Goal: Find specific page/section: Find specific page/section

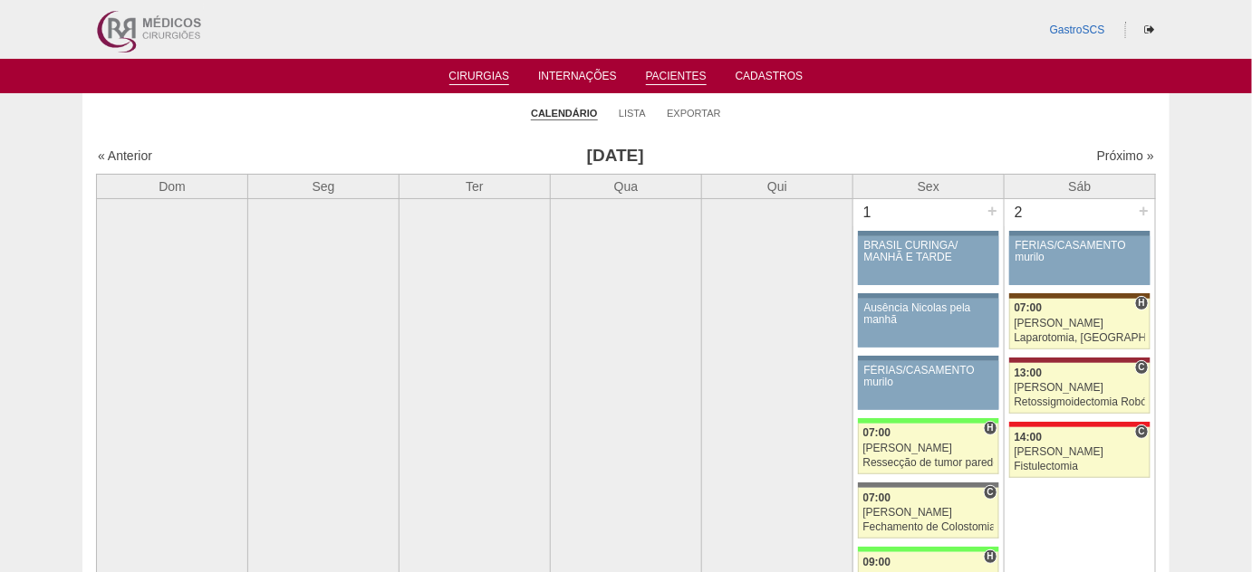
click at [696, 82] on link "Pacientes" at bounding box center [676, 77] width 61 height 15
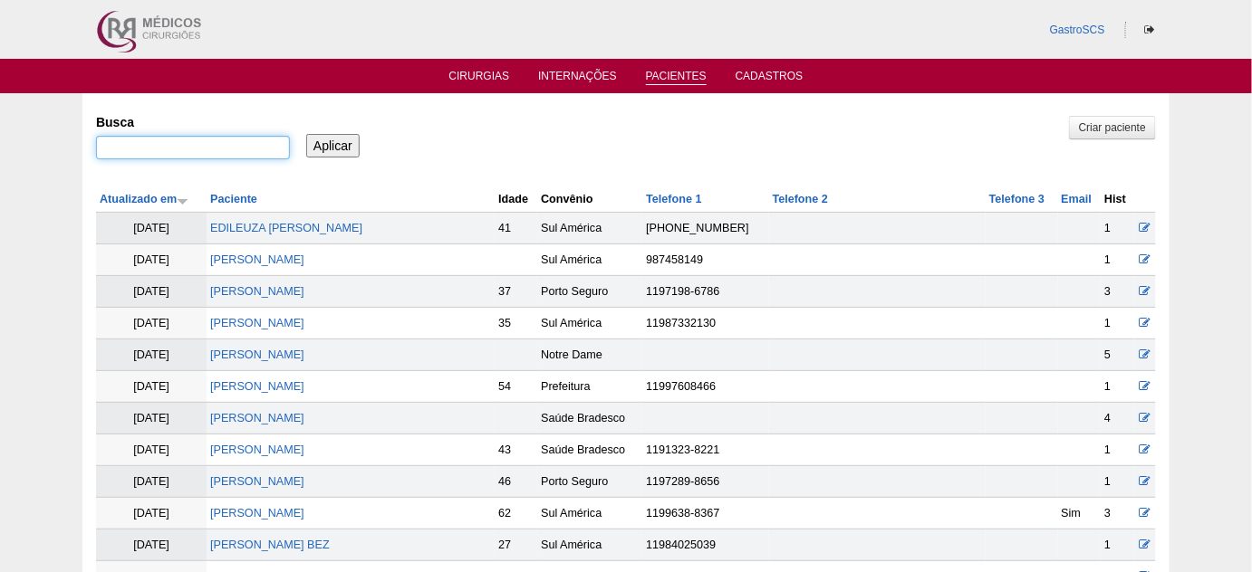
click at [242, 145] on input "Busca" at bounding box center [193, 148] width 194 height 24
type input "luciana"
click at [306, 134] on input "Aplicar" at bounding box center [332, 146] width 53 height 24
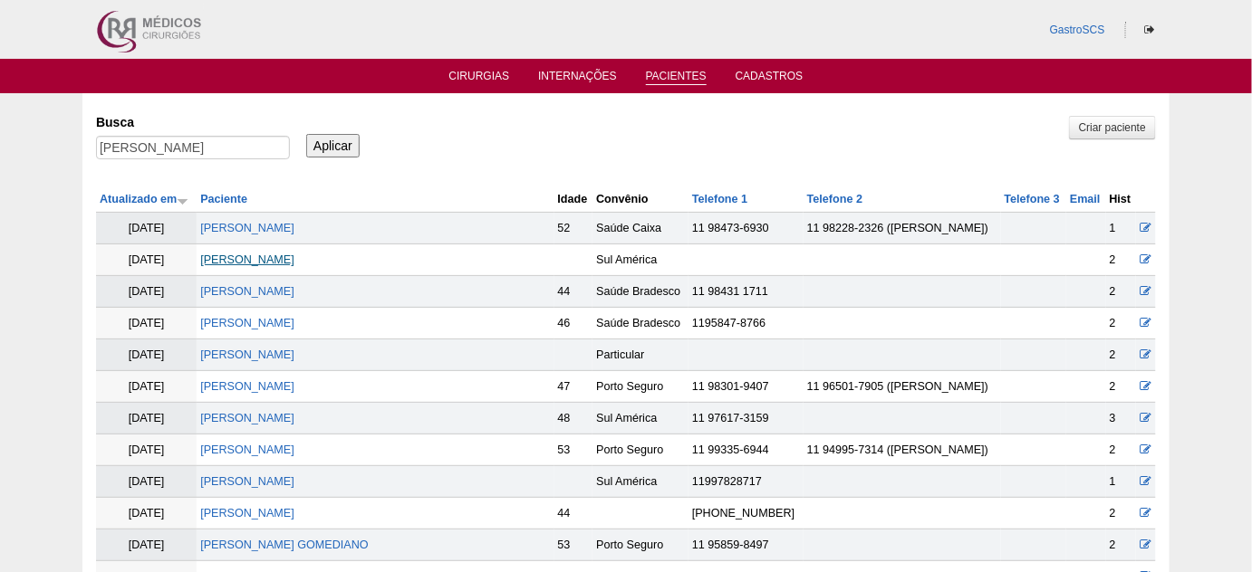
click at [294, 263] on link "Luciana da Silva Nunes Ferreira" at bounding box center [247, 260] width 94 height 13
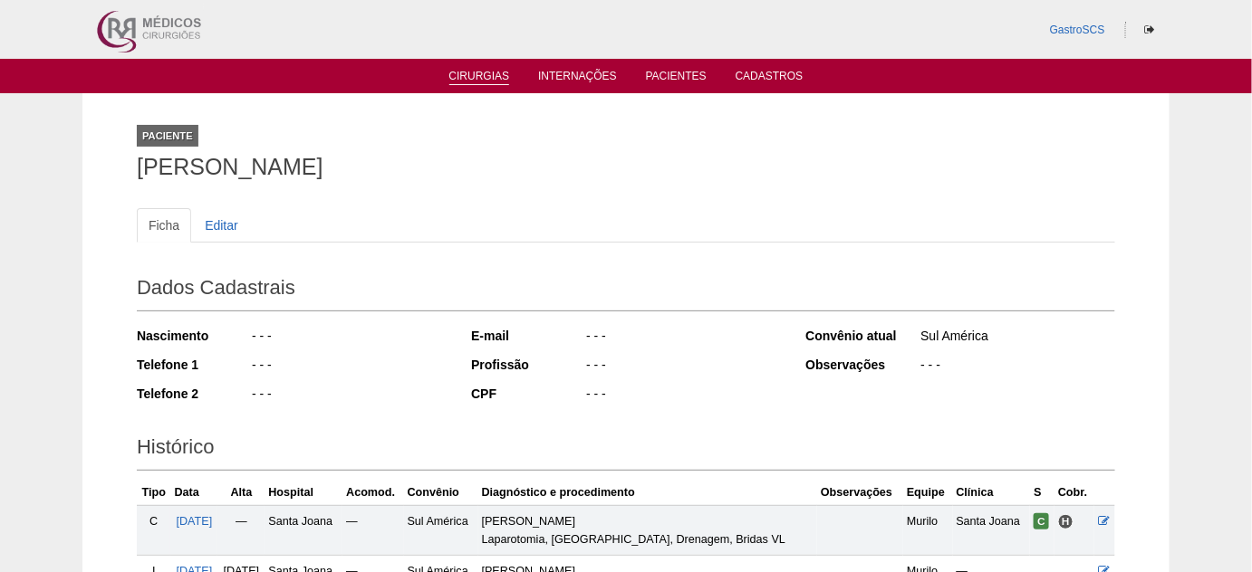
click at [483, 72] on link "Cirurgias" at bounding box center [479, 77] width 61 height 15
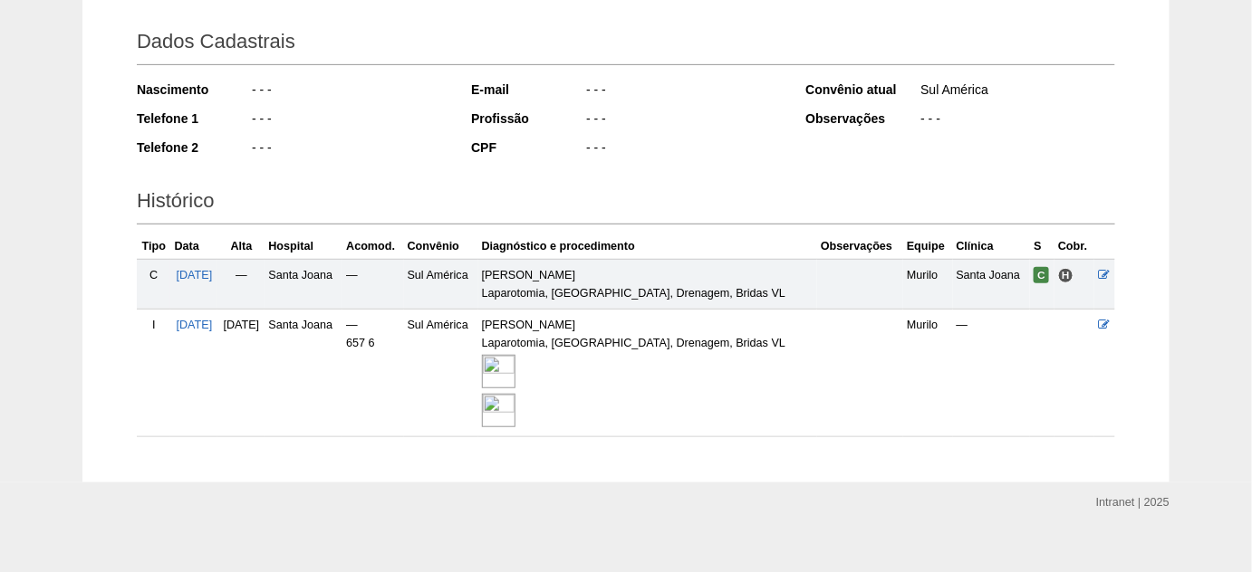
scroll to position [263, 0]
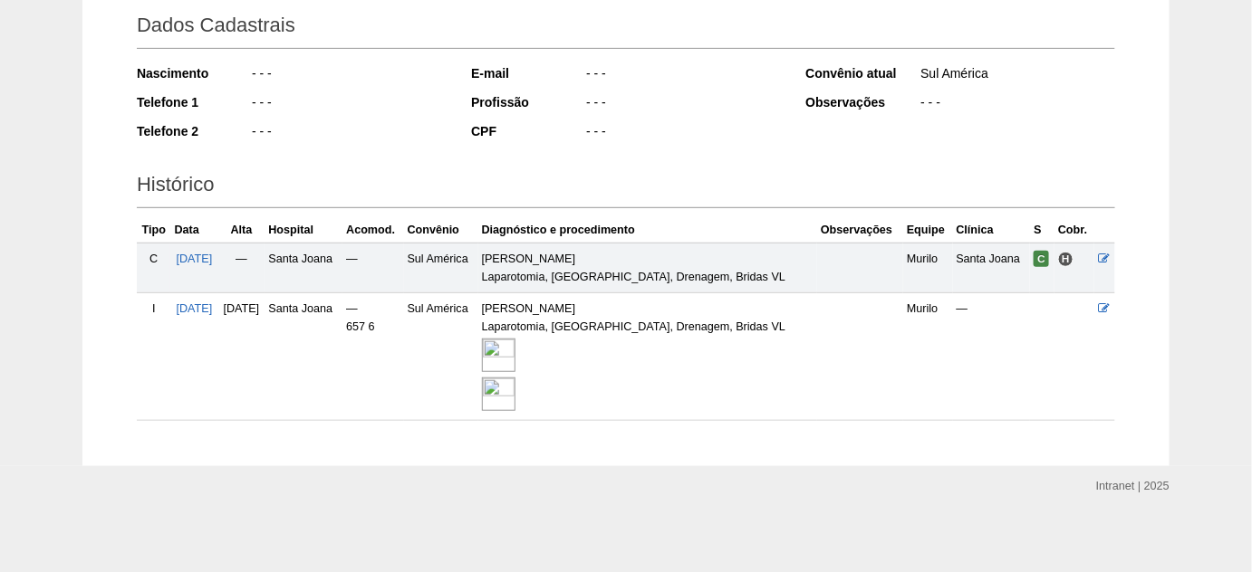
click at [515, 364] on img at bounding box center [499, 356] width 34 height 34
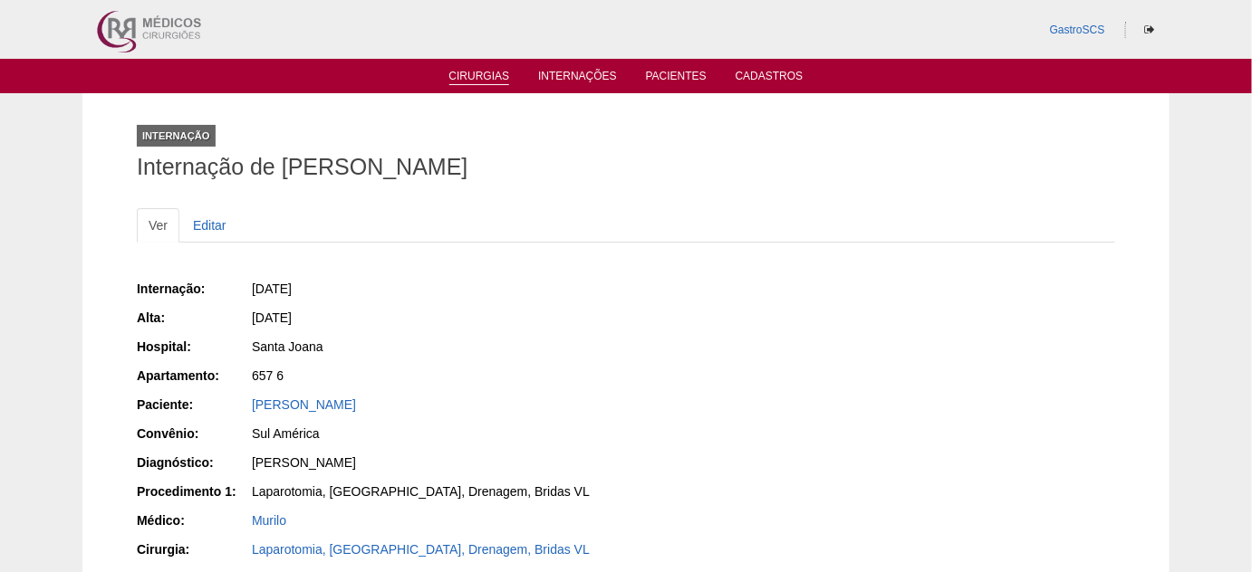
click at [478, 72] on link "Cirurgias" at bounding box center [479, 77] width 61 height 15
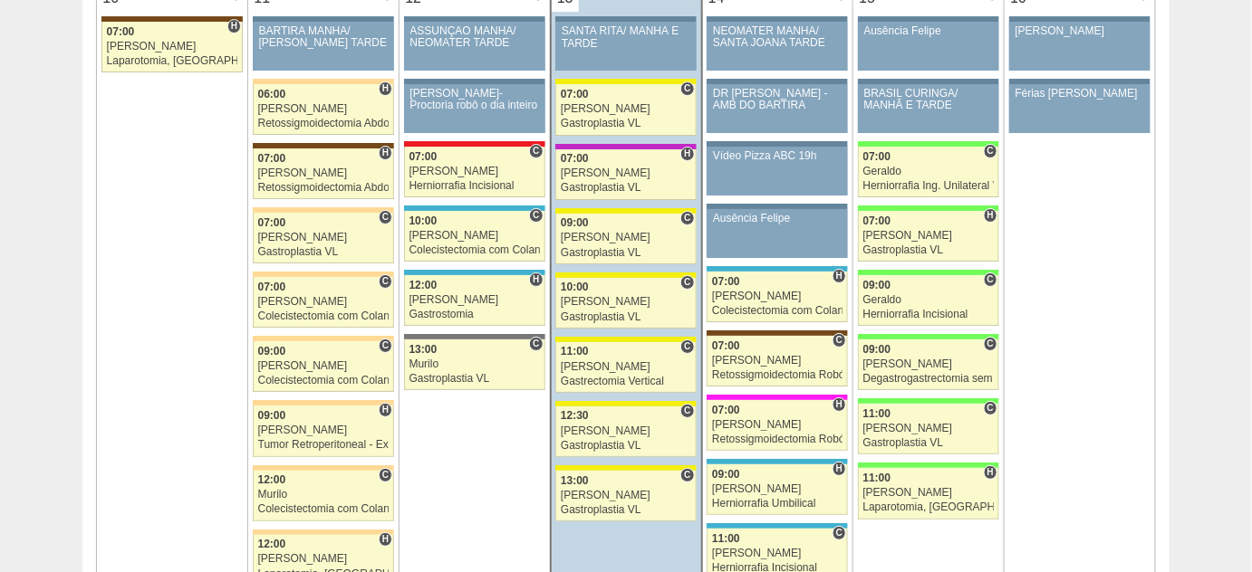
scroll to position [2222, 0]
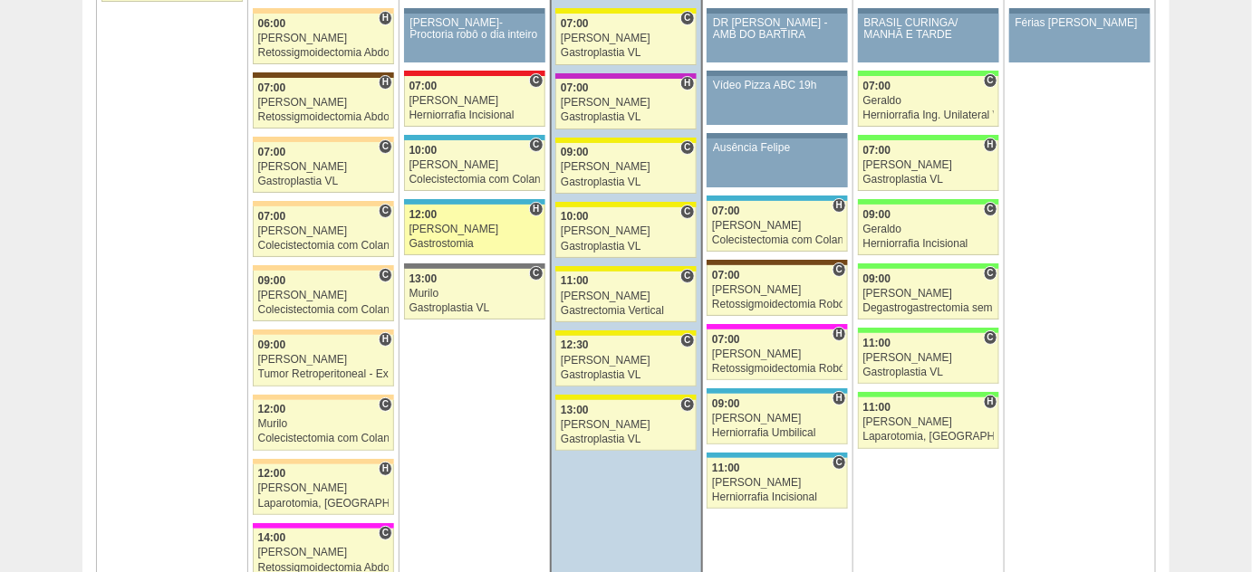
click at [427, 238] on div "Gastrostomia" at bounding box center [474, 244] width 130 height 12
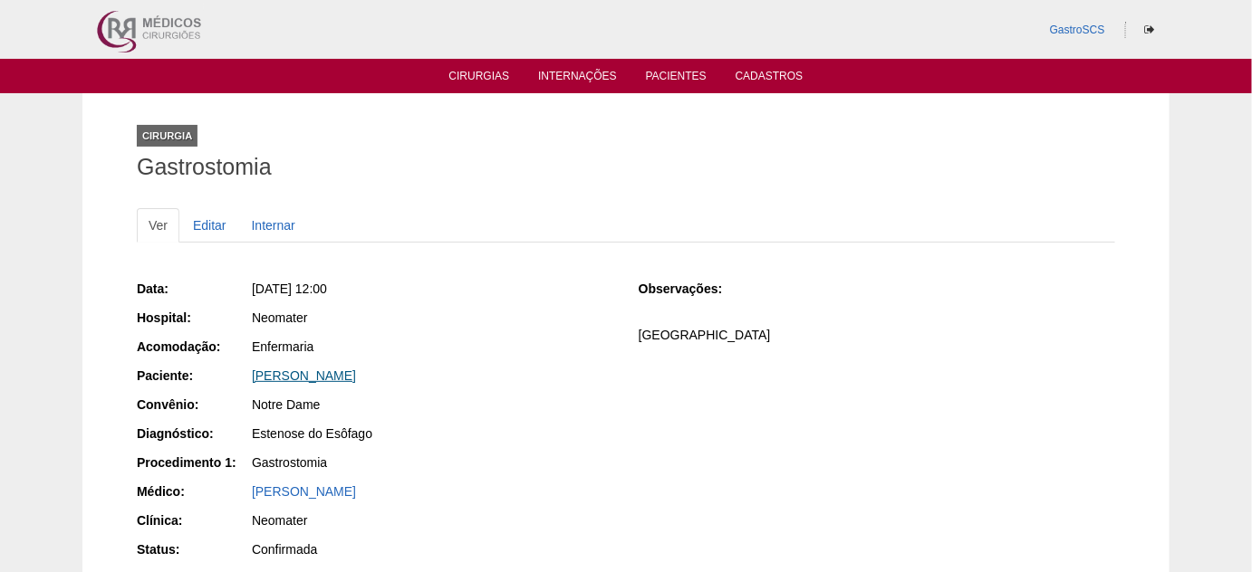
click at [356, 369] on link "Maria Aparecida da Silva Duarte" at bounding box center [304, 376] width 104 height 14
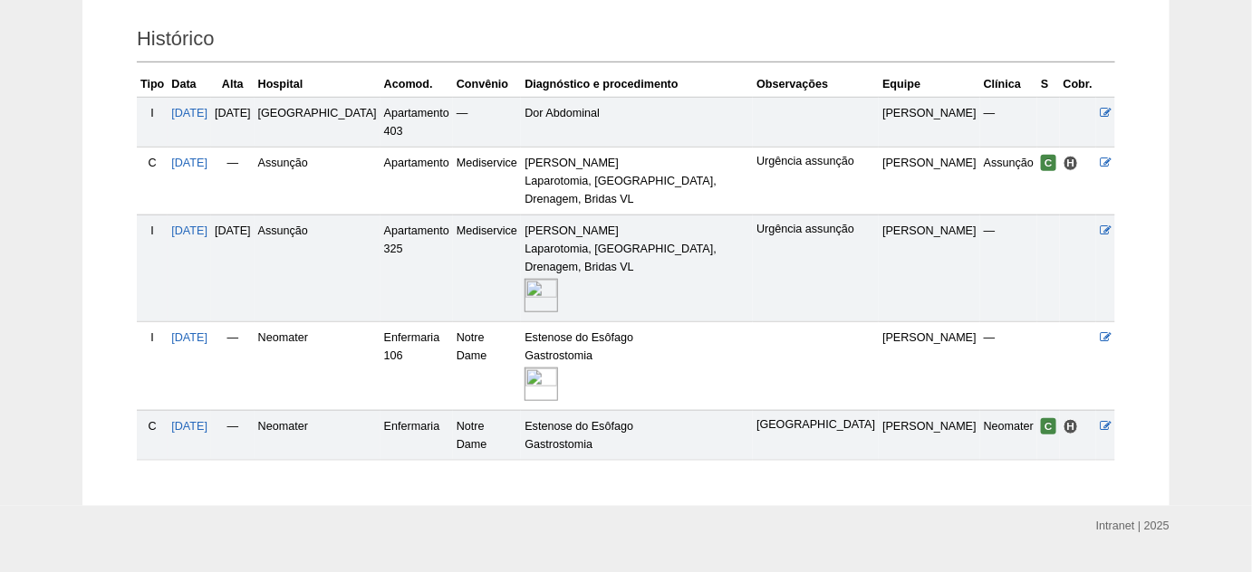
scroll to position [411, 0]
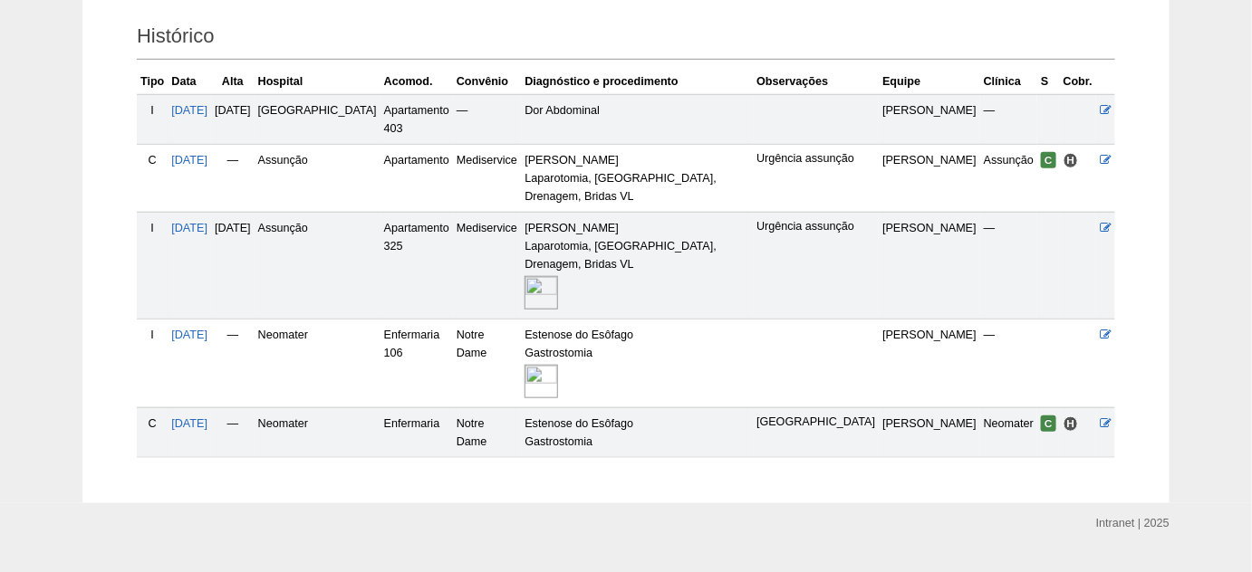
click at [524, 365] on img at bounding box center [541, 382] width 34 height 34
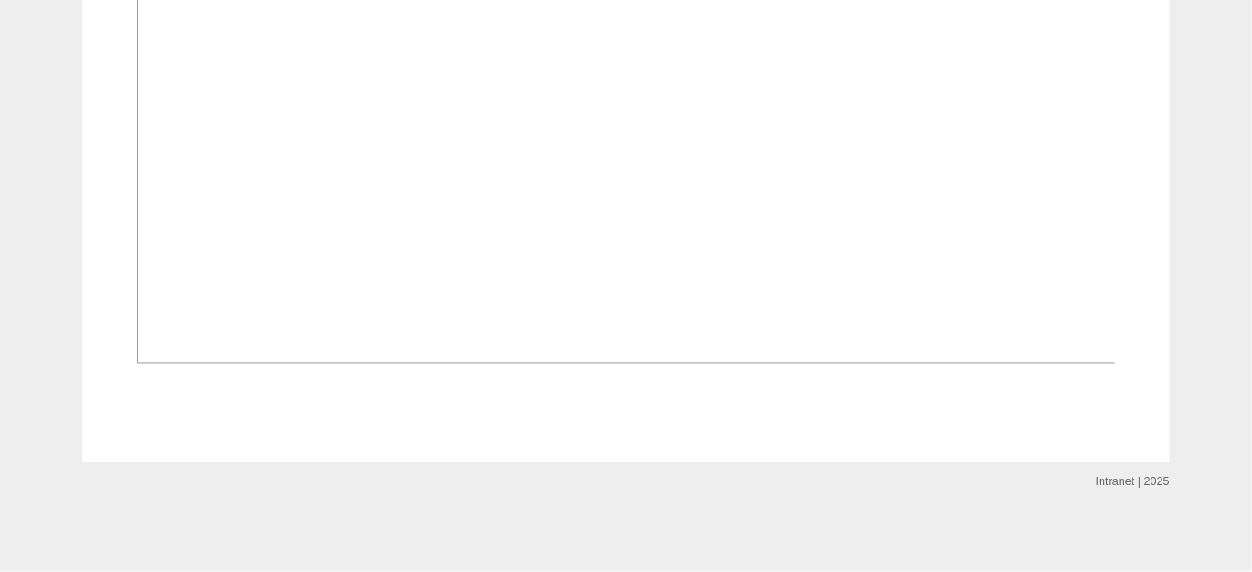
scroll to position [1436, 0]
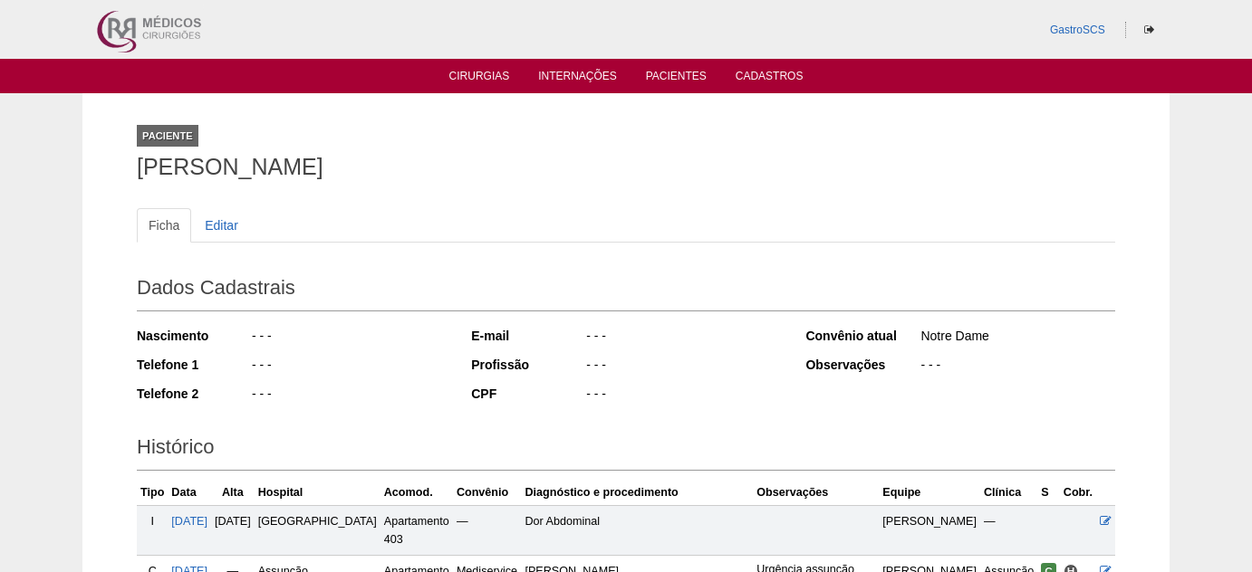
scroll to position [411, 0]
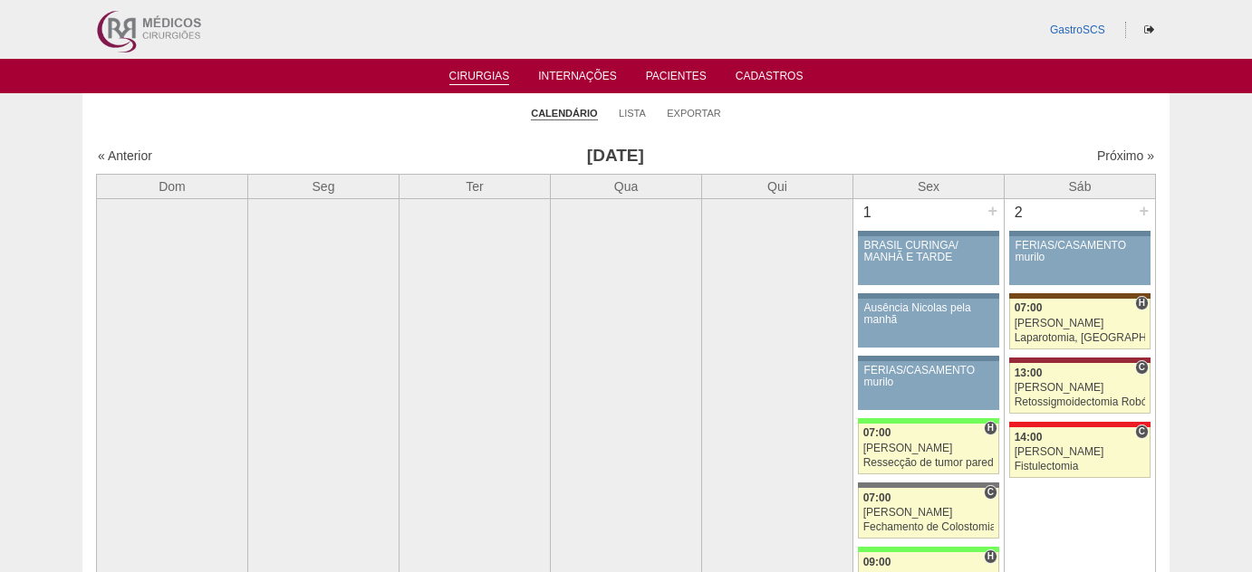
scroll to position [2222, 0]
